Goal: Task Accomplishment & Management: Complete application form

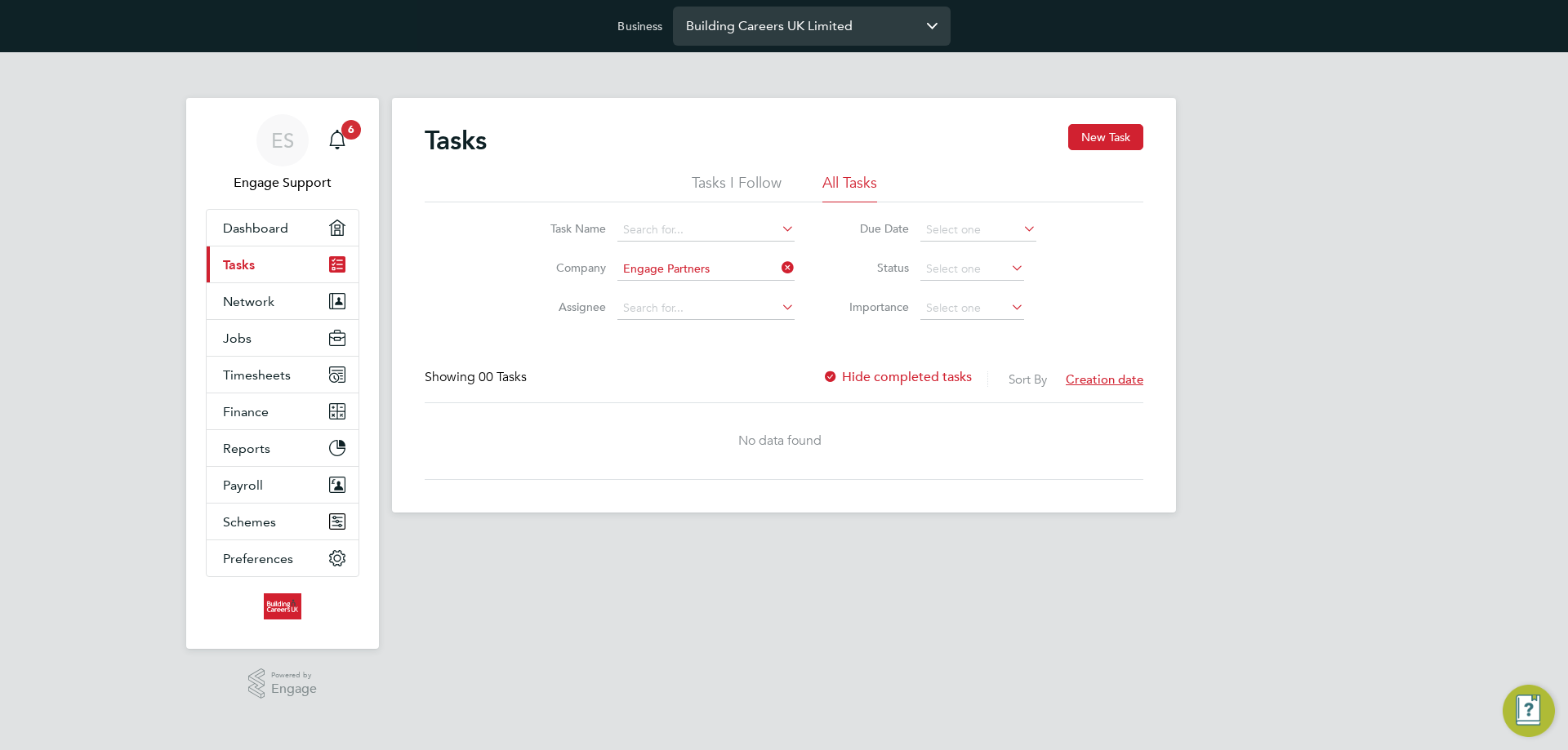
click at [758, 23] on input "Building Careers UK Limited" at bounding box center [811, 26] width 278 height 39
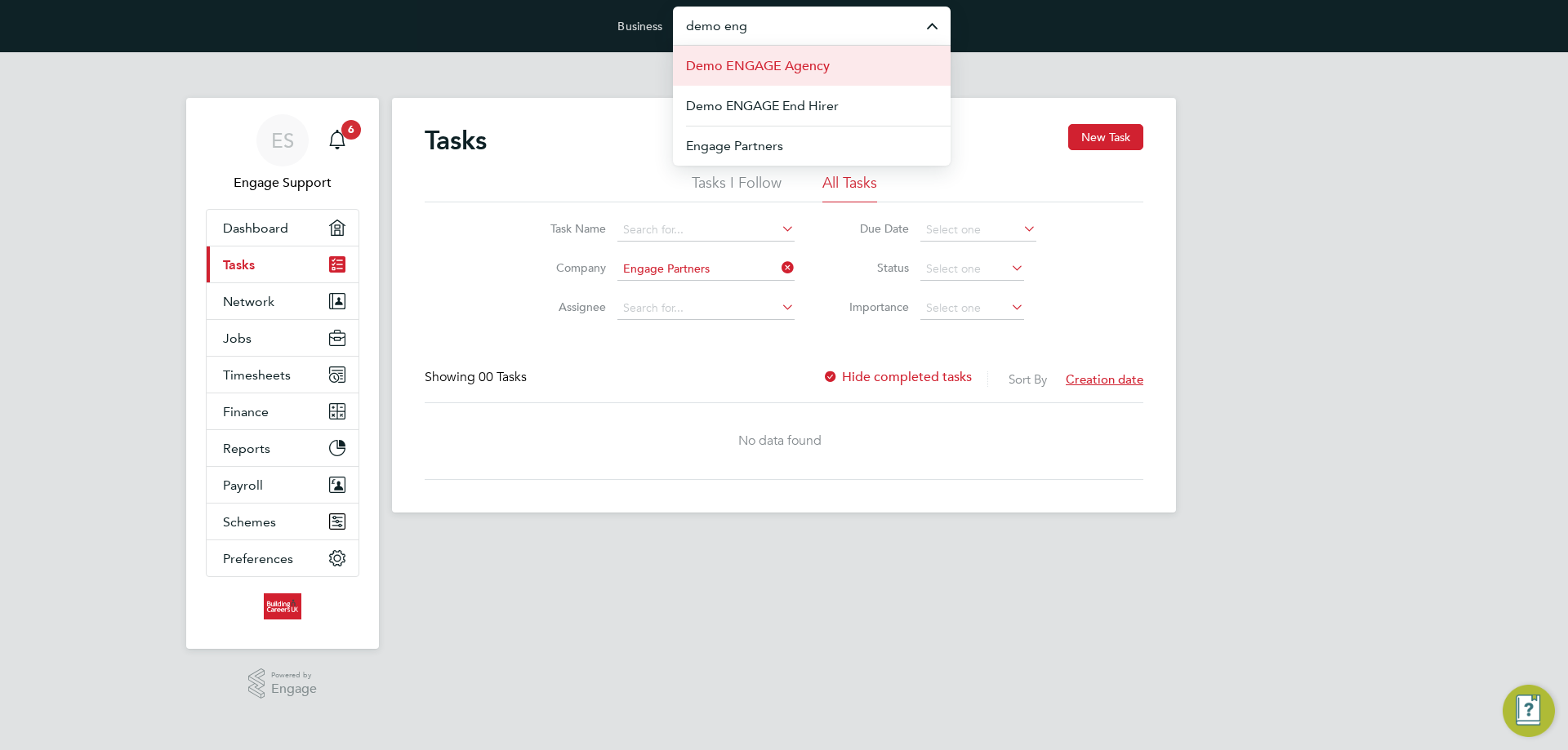
click at [749, 64] on span "Demo ENGAGE Agency" at bounding box center [758, 65] width 143 height 19
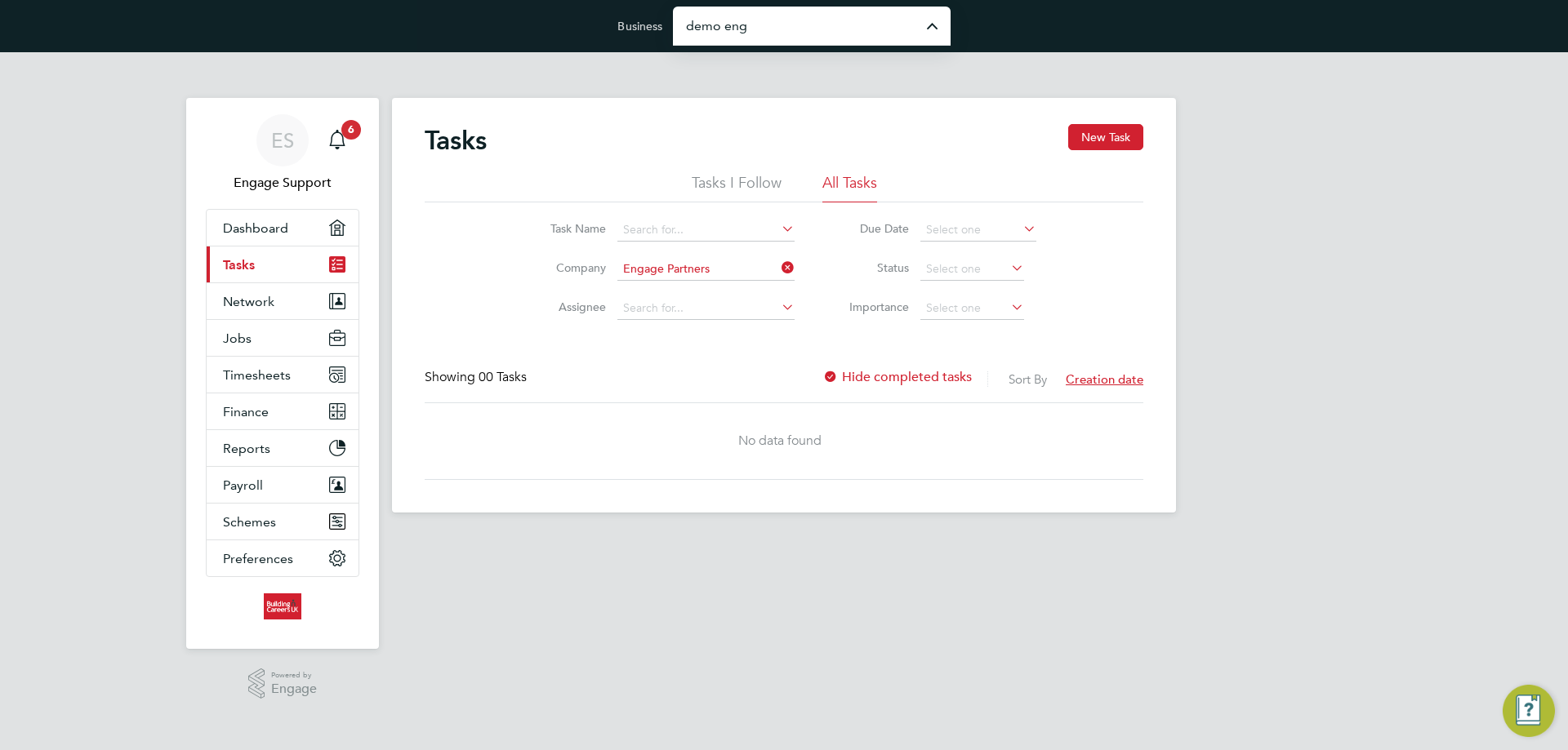
type input "Demo ENGAGE Agency"
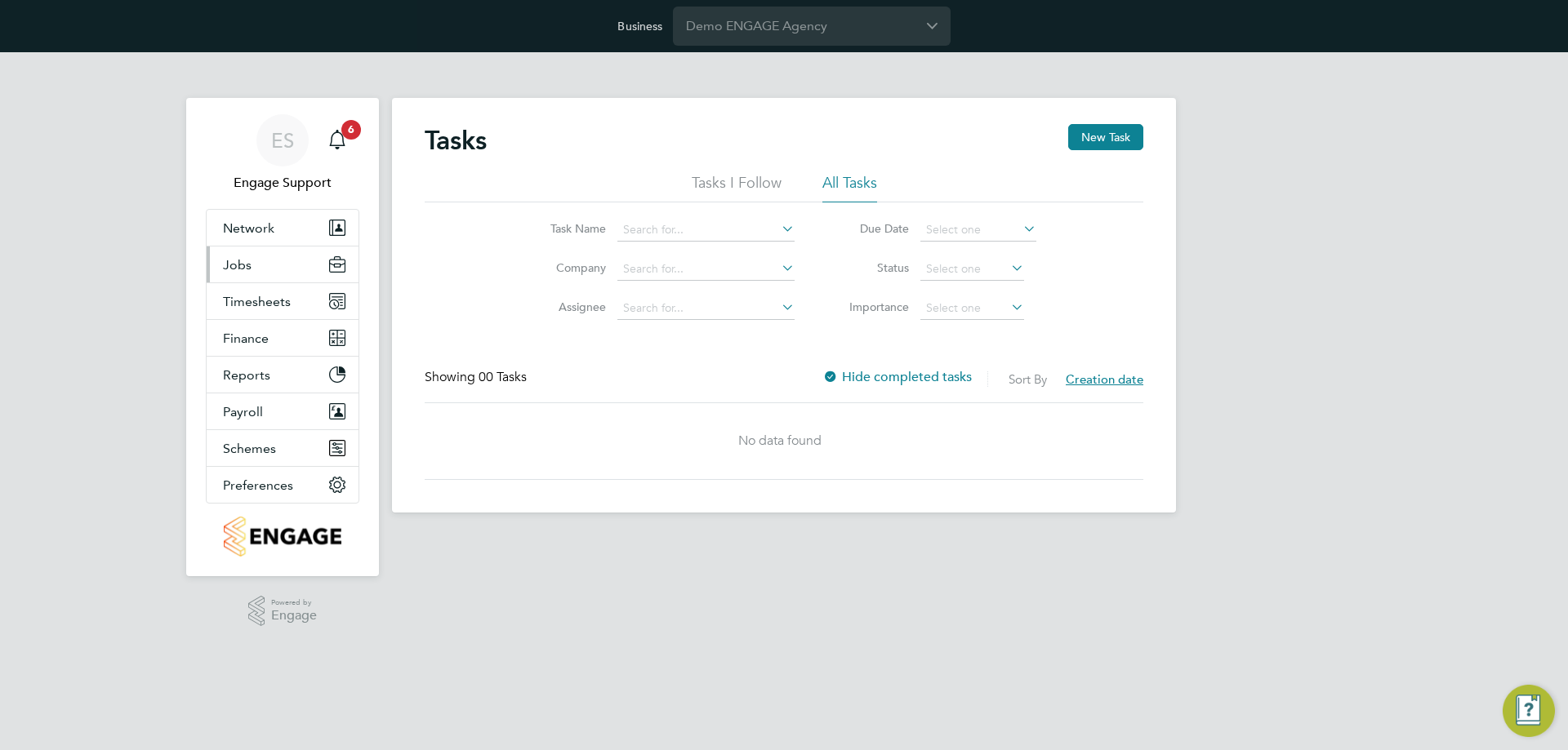
click at [242, 279] on button "Jobs" at bounding box center [282, 264] width 152 height 36
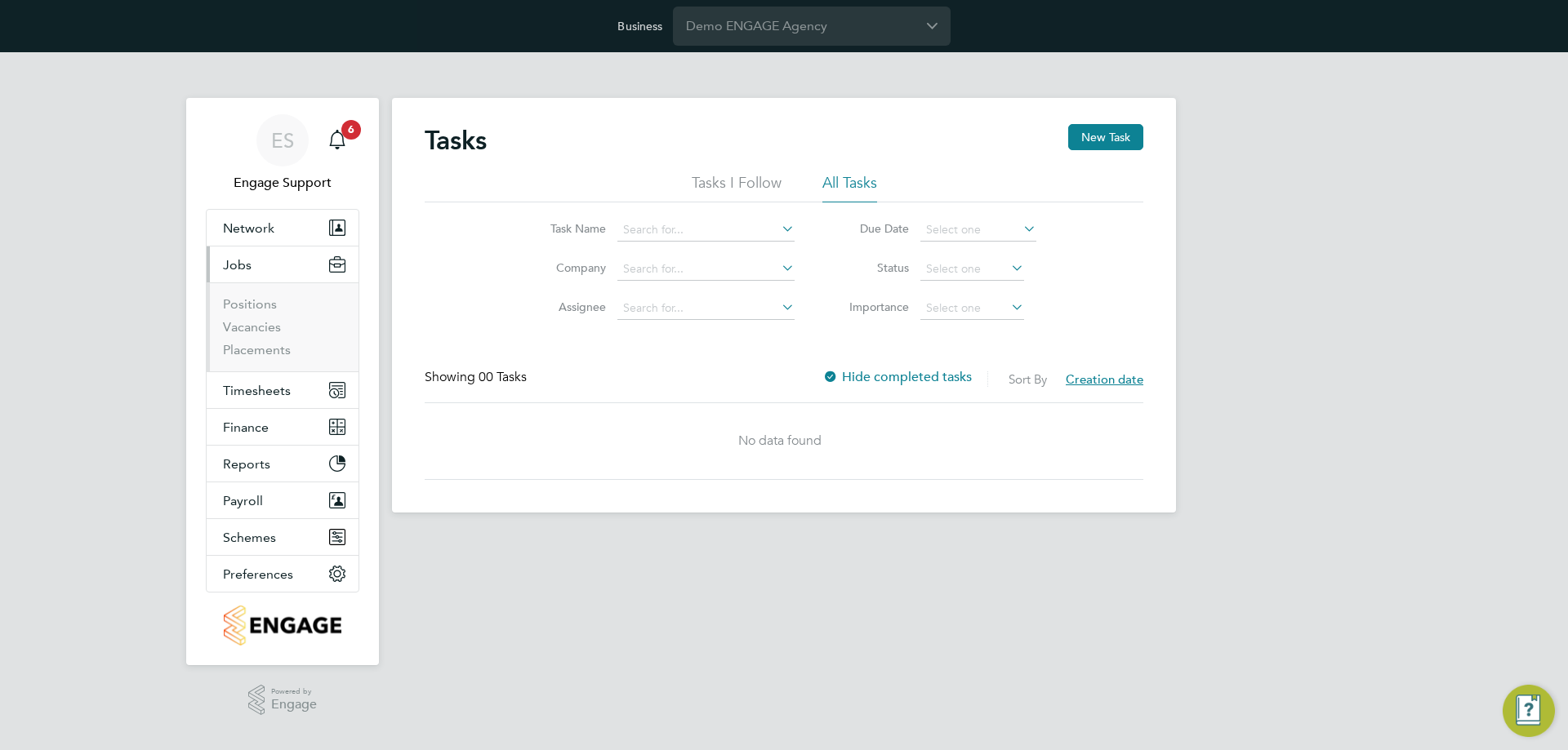
click at [250, 357] on ul "Positions Vacancies Placements" at bounding box center [282, 327] width 152 height 89
drag, startPoint x: 250, startPoint y: 355, endPoint x: 336, endPoint y: 359, distance: 86.1
click at [250, 355] on link "Placements" at bounding box center [257, 350] width 68 height 15
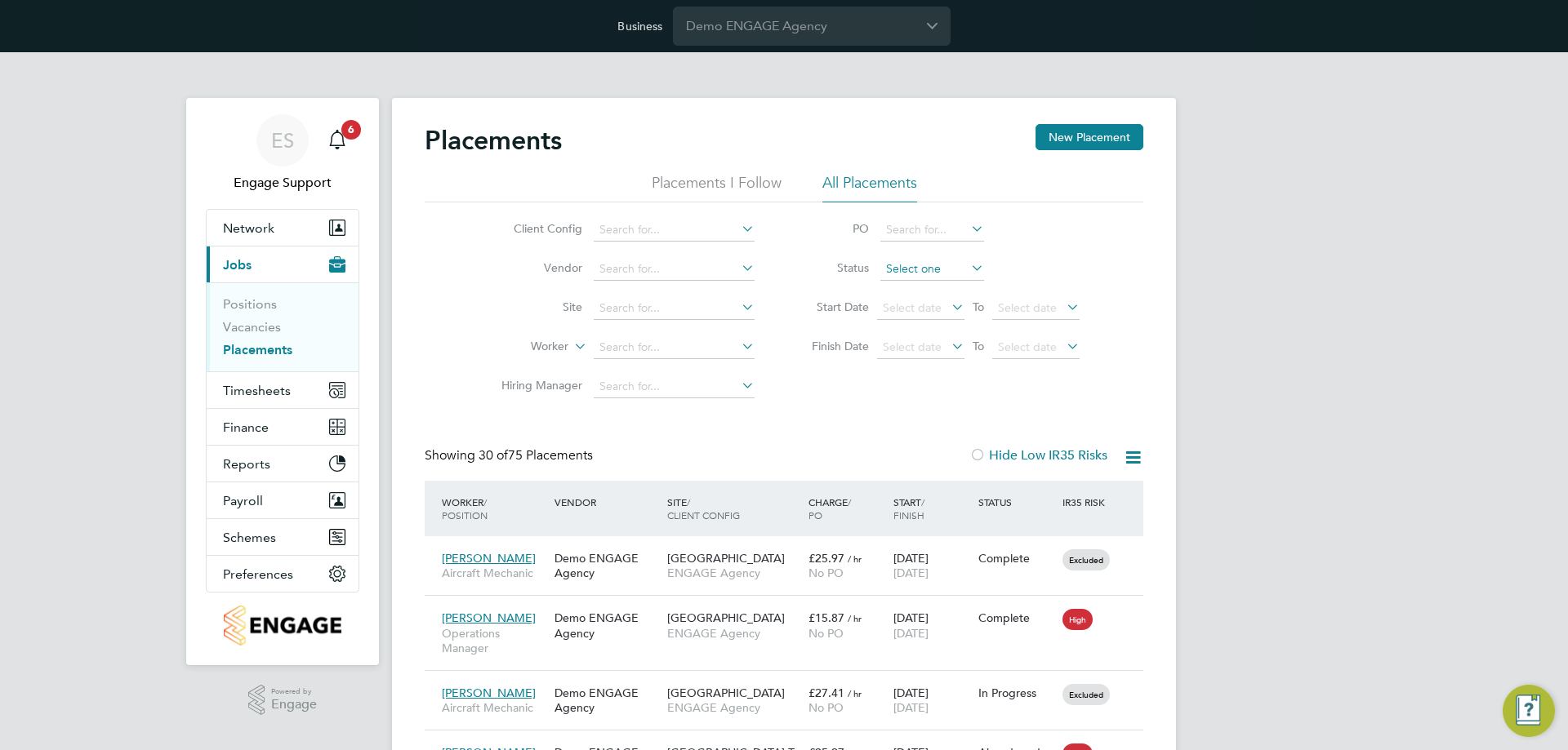
click at [956, 275] on input at bounding box center [932, 269] width 104 height 23
click at [930, 356] on li "In Progress" at bounding box center [932, 355] width 106 height 21
type input "In Progress"
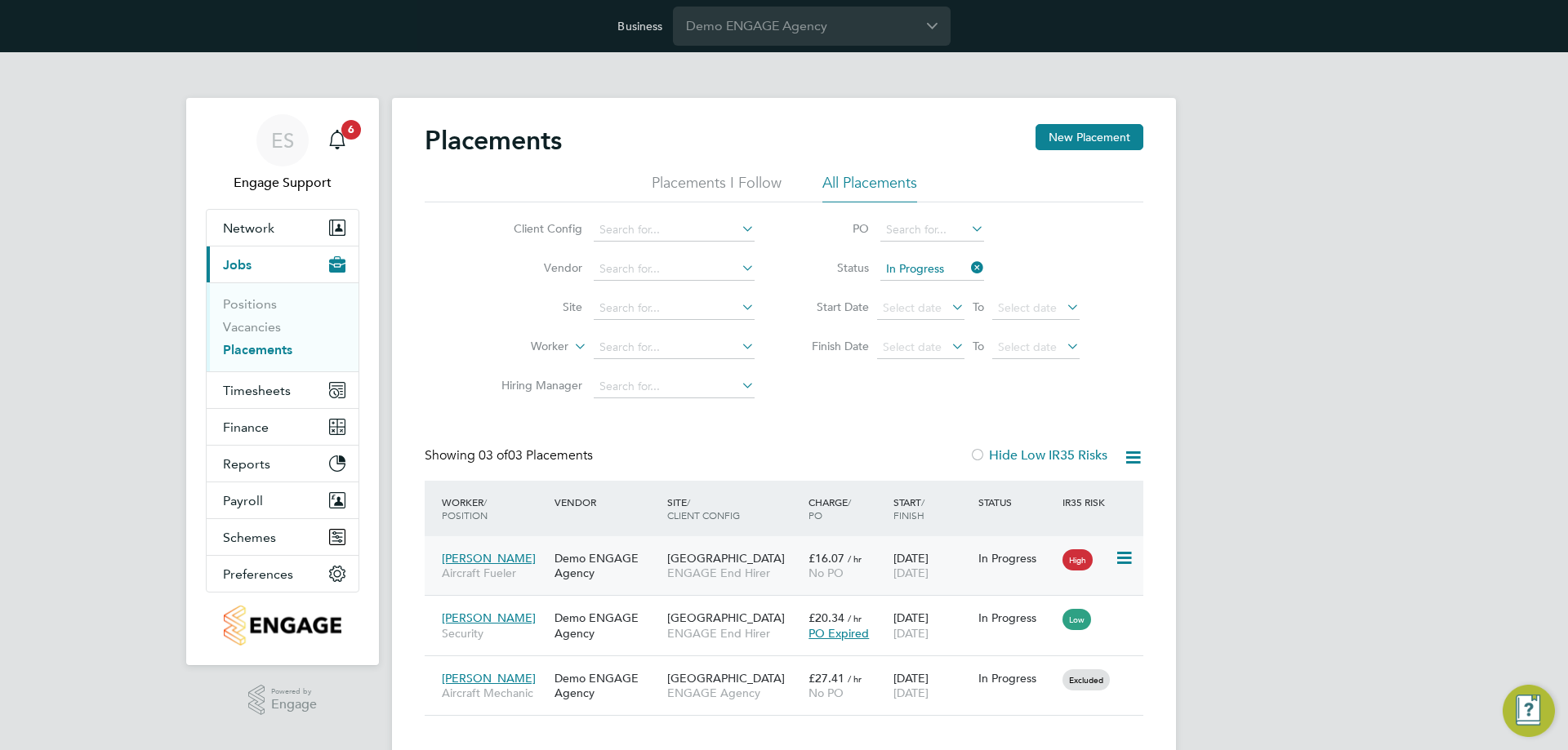
click at [904, 552] on div "12 Jul 2023 01 Mar 2026" at bounding box center [931, 565] width 85 height 46
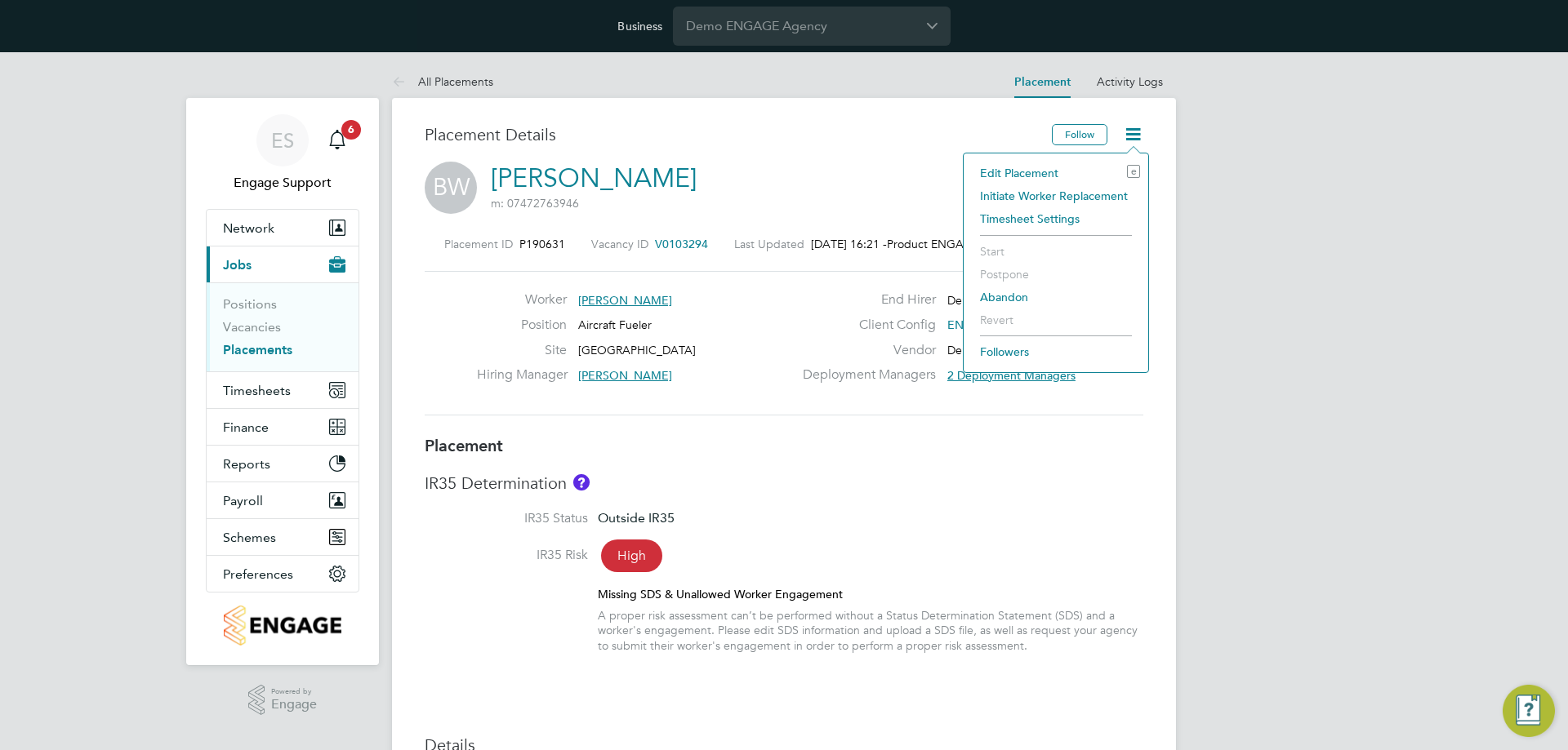
click at [1072, 195] on li "Initiate Worker Replacement" at bounding box center [1055, 195] width 168 height 23
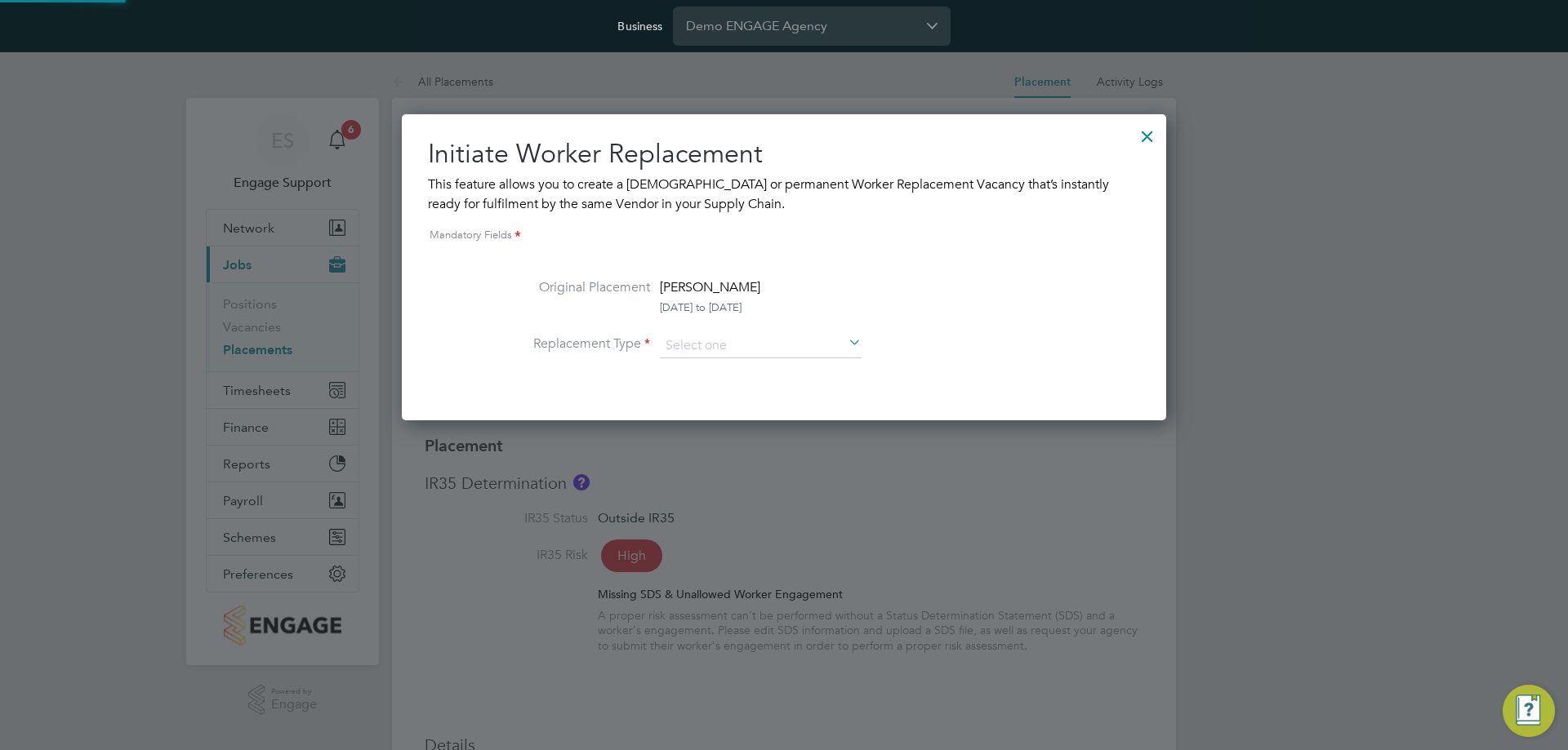
scroll to position [306, 765]
click at [763, 352] on input at bounding box center [760, 346] width 201 height 24
click at [762, 363] on li "Temporary" at bounding box center [760, 368] width 203 height 21
type input "Temporary"
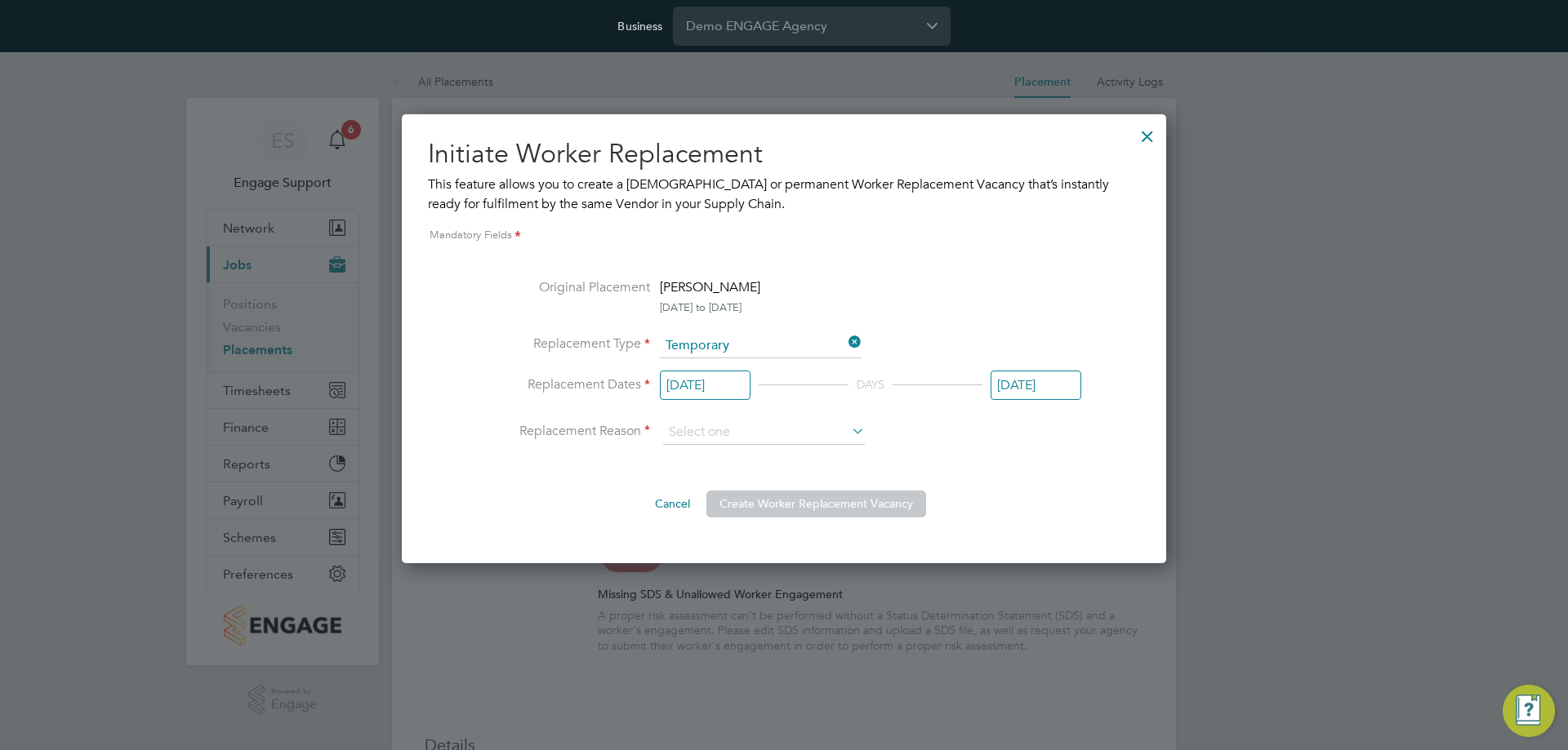
scroll to position [449, 765]
click at [730, 392] on input "12 Jul 2023" at bounding box center [705, 386] width 91 height 30
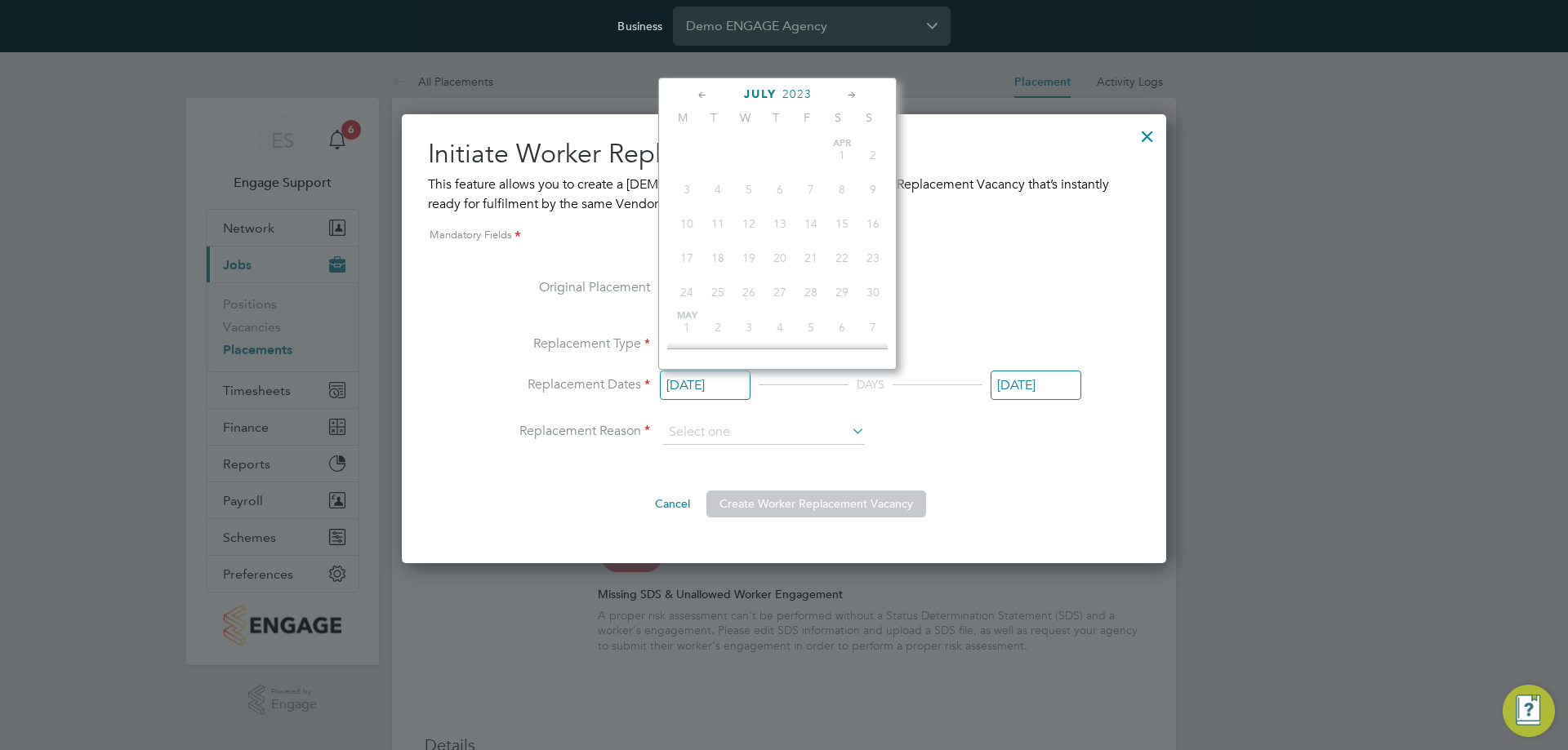
scroll to position [530, 0]
click at [779, 294] on span "27" at bounding box center [779, 279] width 31 height 31
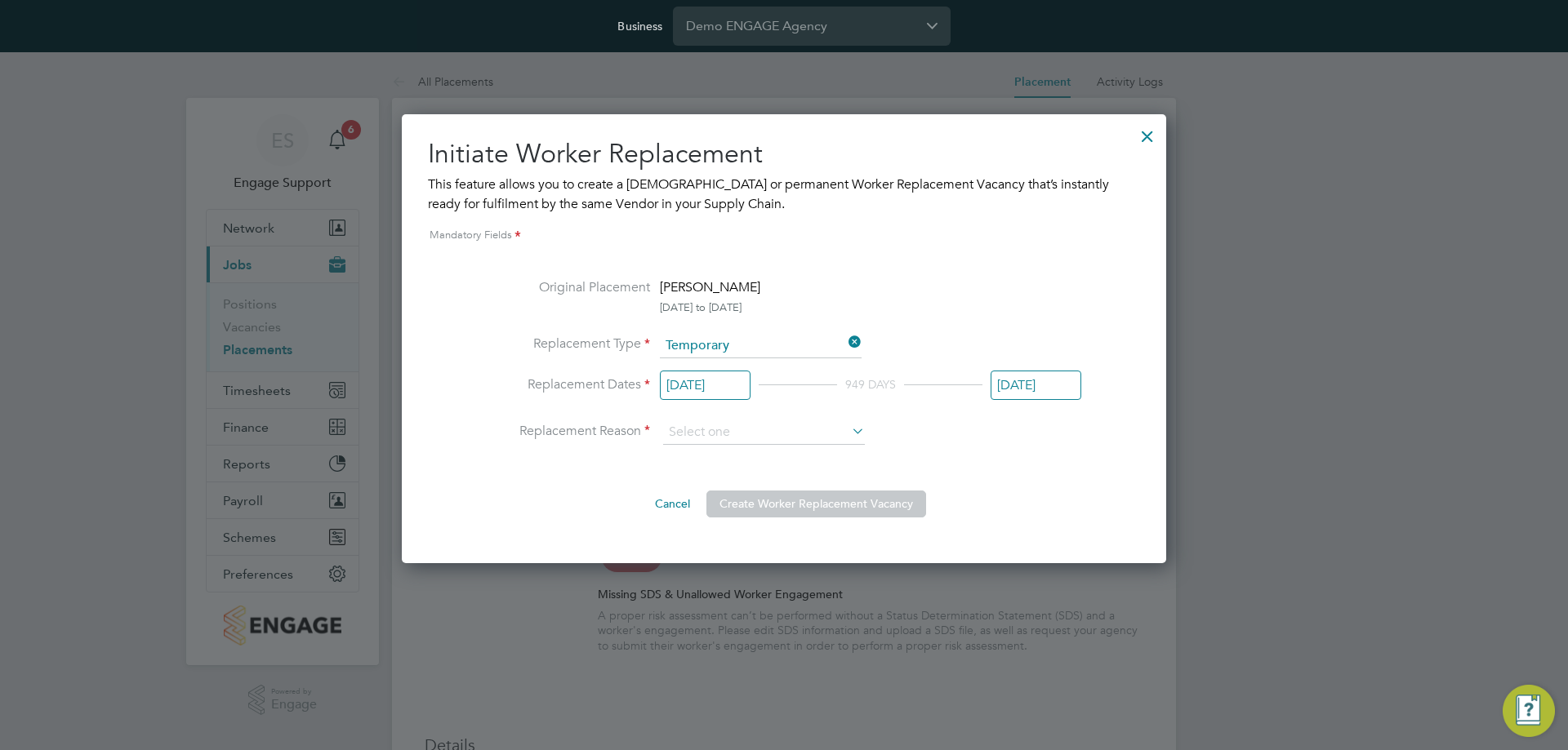
click at [717, 377] on input "27 Jul 2023" at bounding box center [705, 386] width 91 height 30
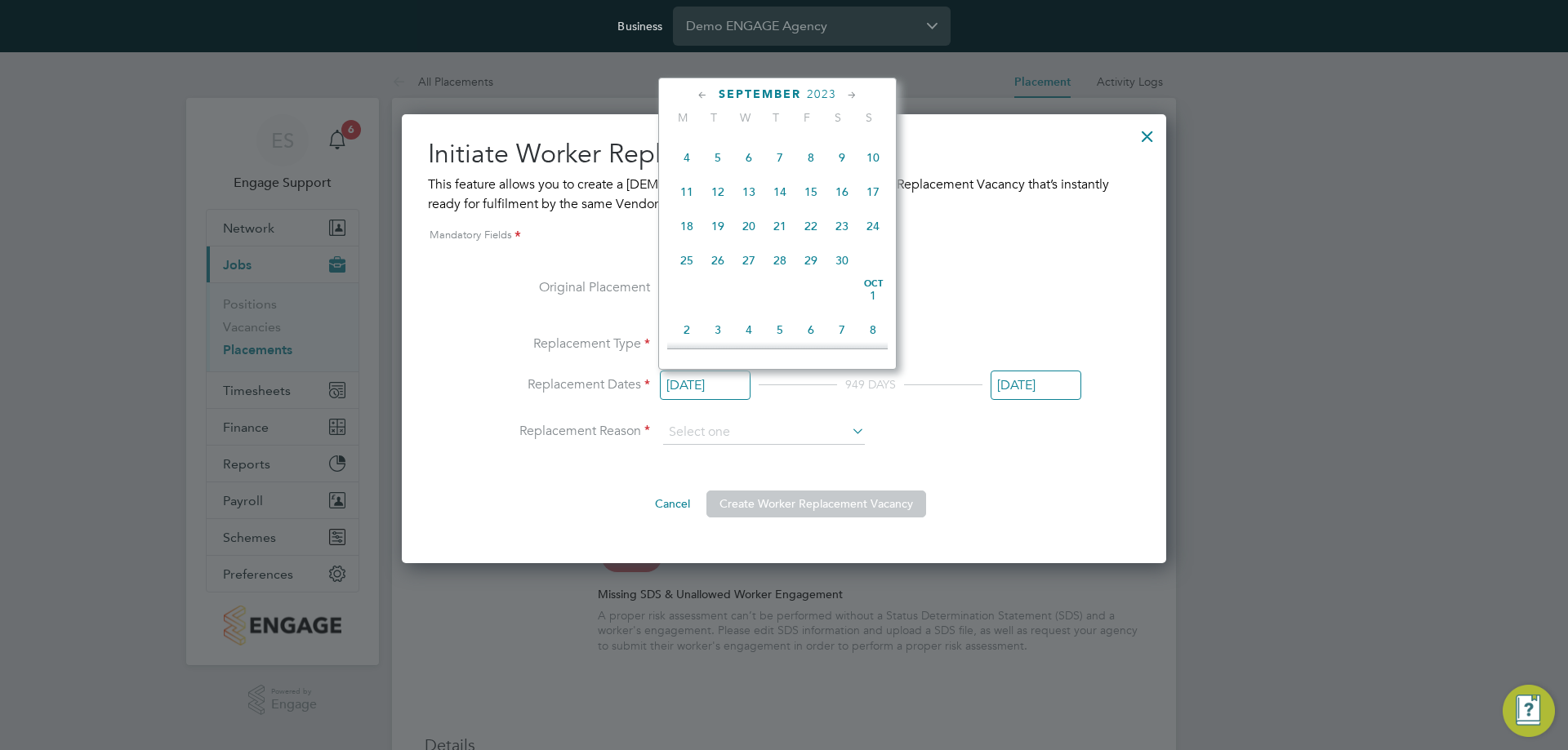
scroll to position [846, 0]
click at [687, 289] on span "11" at bounding box center [686, 273] width 31 height 31
type input "11 Sep 2023"
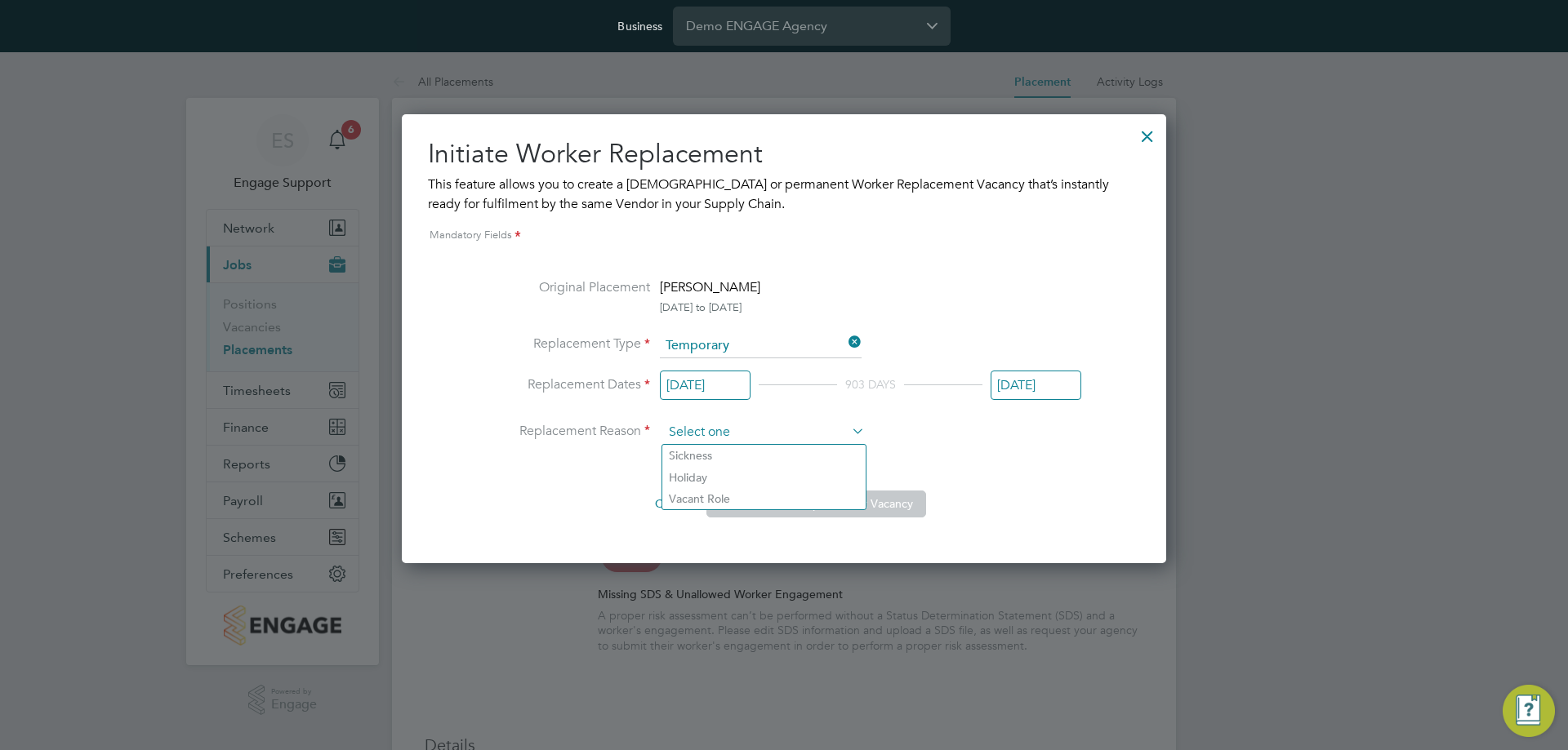
click at [830, 438] on input at bounding box center [763, 432] width 201 height 24
click at [812, 481] on li "Holiday" at bounding box center [763, 477] width 203 height 21
type input "Holiday"
